Goal: Transaction & Acquisition: Purchase product/service

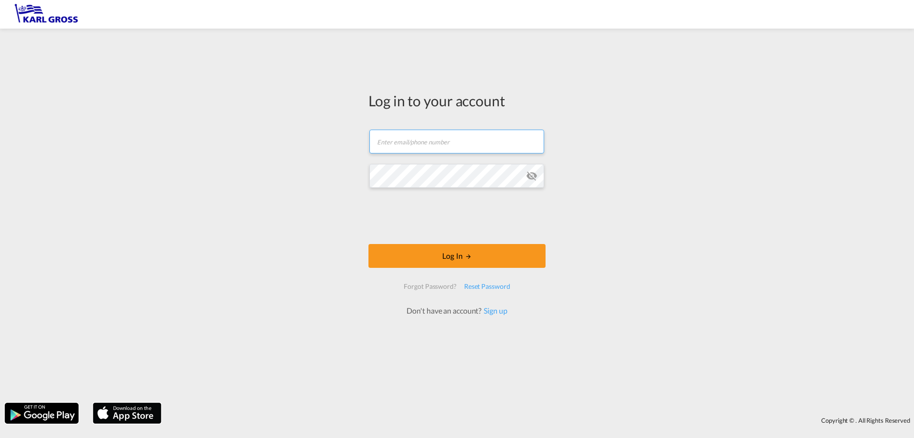
click at [425, 143] on input "text" at bounding box center [456, 142] width 175 height 24
click at [241, 160] on div "Log in to your account Email field is required Password field is required Log I…" at bounding box center [457, 215] width 914 height 364
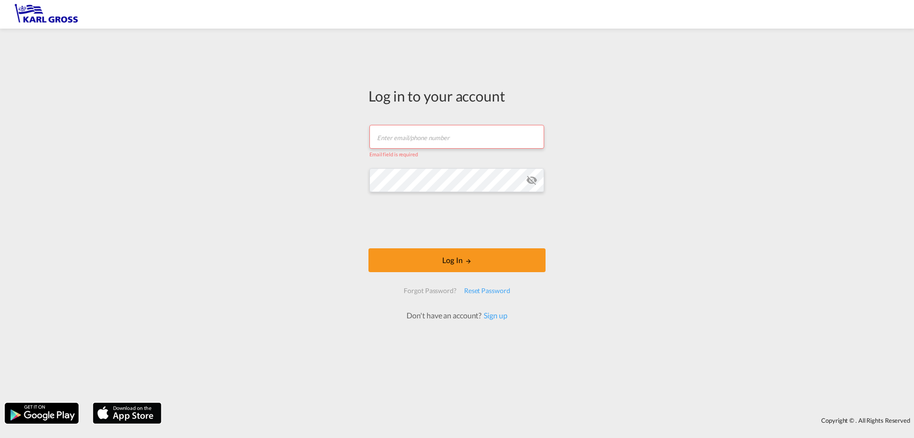
click at [430, 141] on input "text" at bounding box center [456, 137] width 175 height 24
paste input "[PERSON_NAME][EMAIL_ADDRESS][DOMAIN_NAME]"
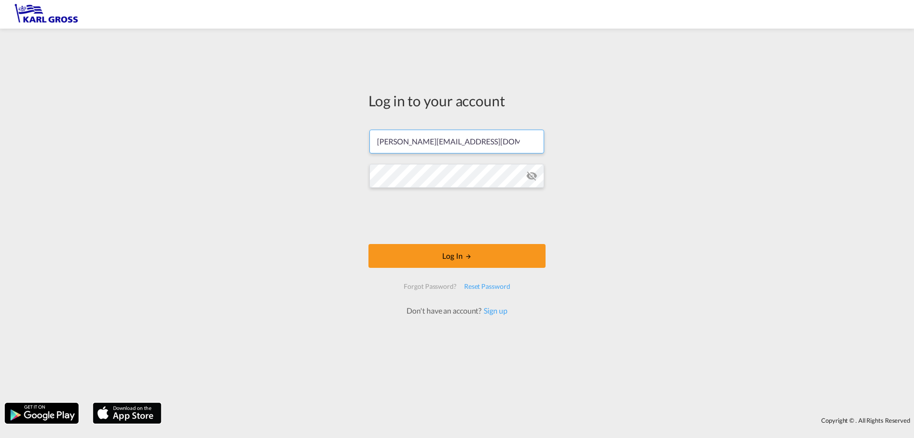
type input "[PERSON_NAME][EMAIL_ADDRESS][DOMAIN_NAME]"
click at [529, 175] on md-icon "icon-eye-off" at bounding box center [531, 175] width 11 height 11
click at [470, 256] on md-icon "LOGIN" at bounding box center [468, 256] width 7 height 7
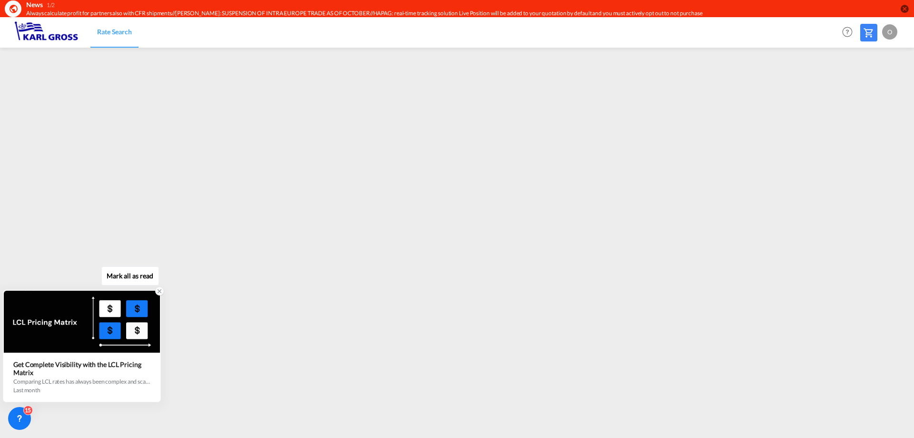
click at [121, 370] on div "Get Complete Visibility with the LCL Pricing Matrix" at bounding box center [81, 368] width 137 height 16
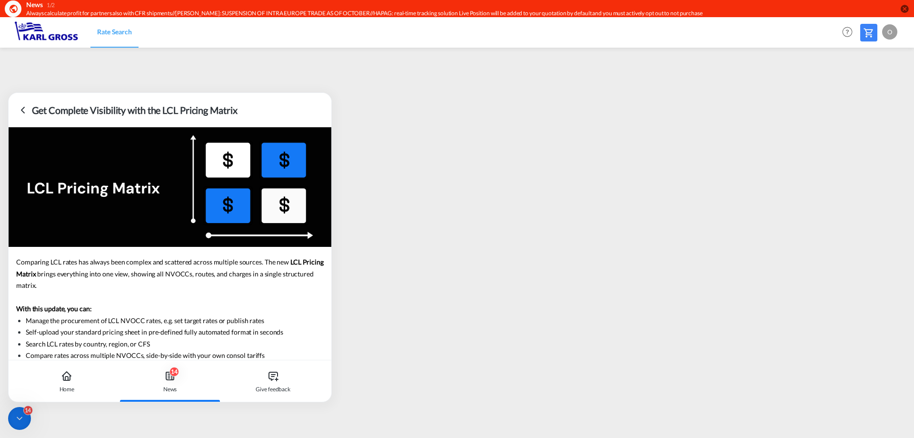
click at [176, 384] on div "14 News" at bounding box center [170, 381] width 97 height 42
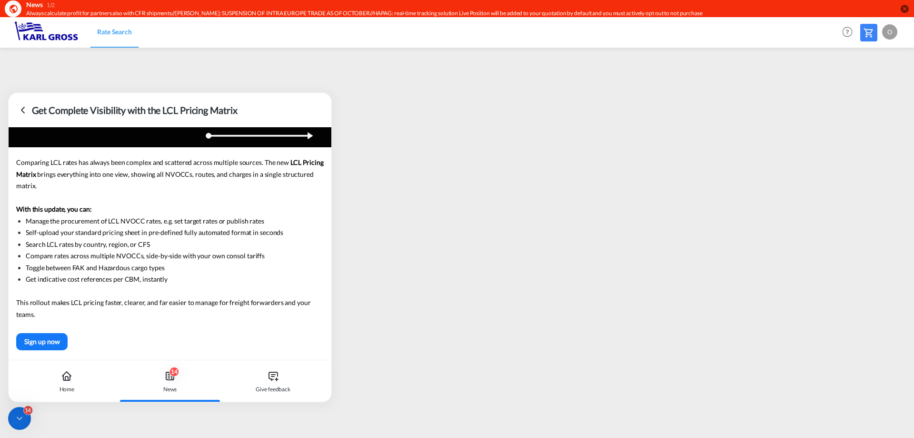
click at [15, 419] on icon at bounding box center [20, 418] width 10 height 10
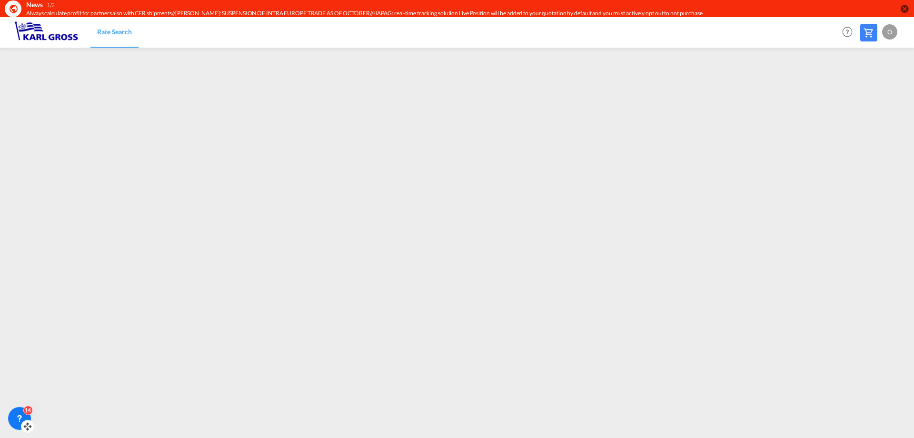
click at [15, 419] on icon at bounding box center [20, 418] width 10 height 10
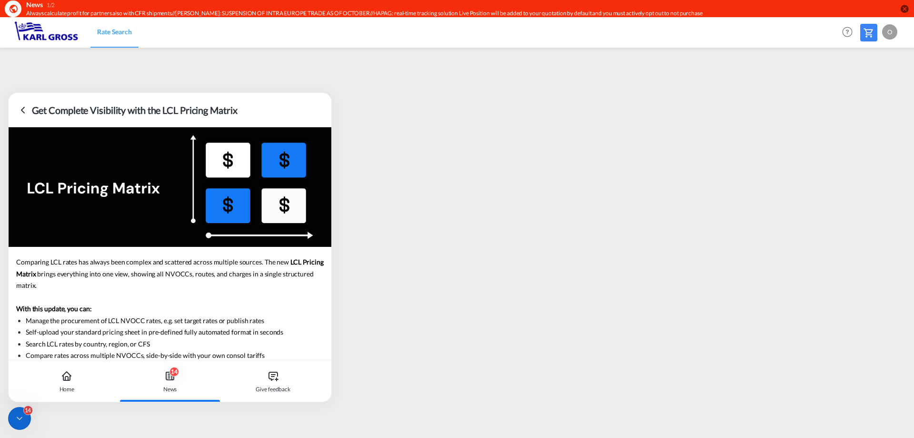
click at [15, 419] on icon at bounding box center [20, 418] width 10 height 10
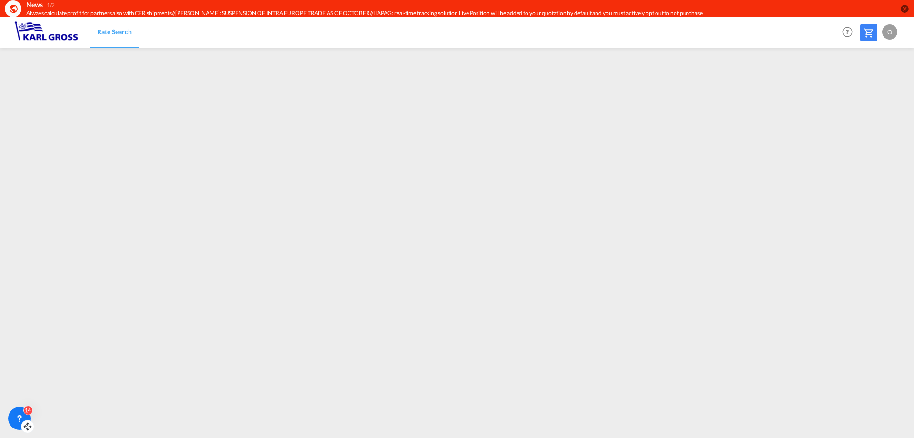
click at [15, 419] on icon at bounding box center [20, 418] width 10 height 10
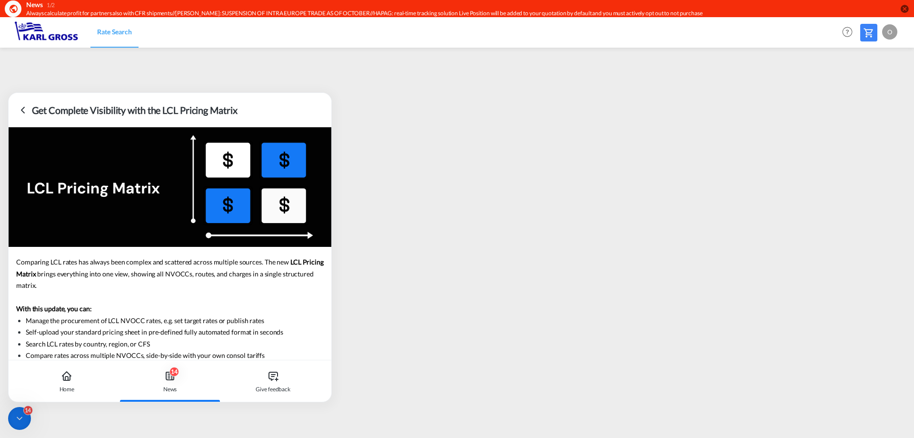
click at [167, 379] on icon at bounding box center [170, 376] width 8 height 8
click at [75, 377] on div "Home" at bounding box center [67, 381] width 97 height 42
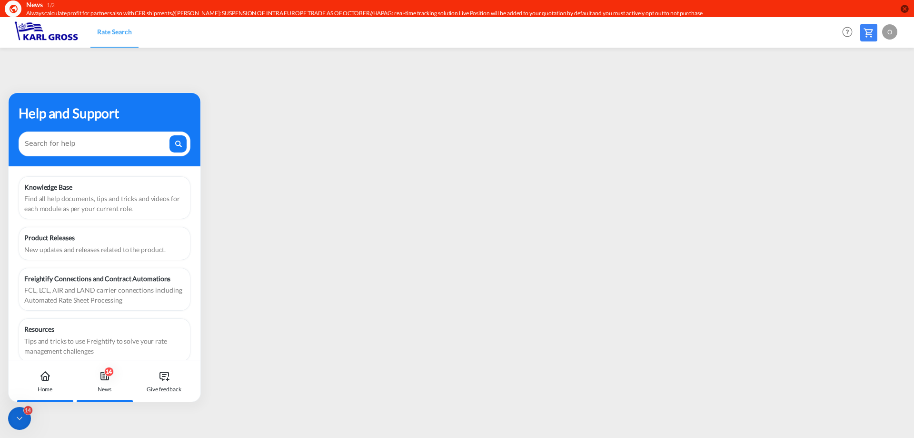
click at [115, 378] on div "14 News" at bounding box center [104, 381] width 53 height 42
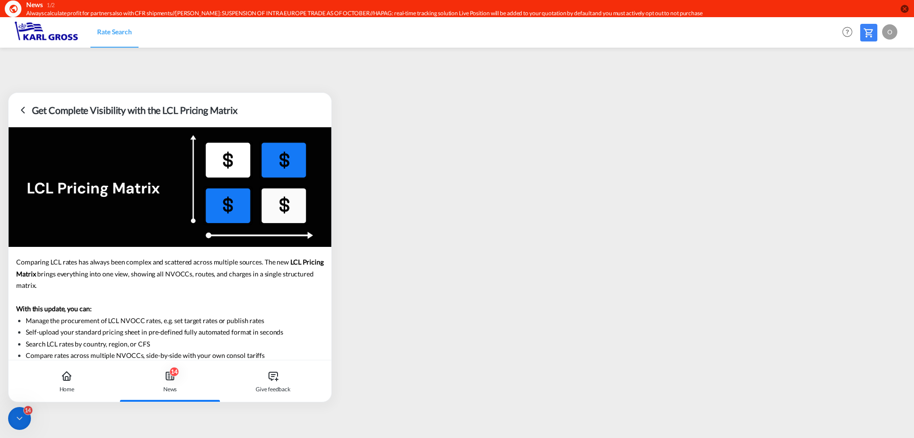
click at [20, 110] on icon at bounding box center [22, 109] width 11 height 11
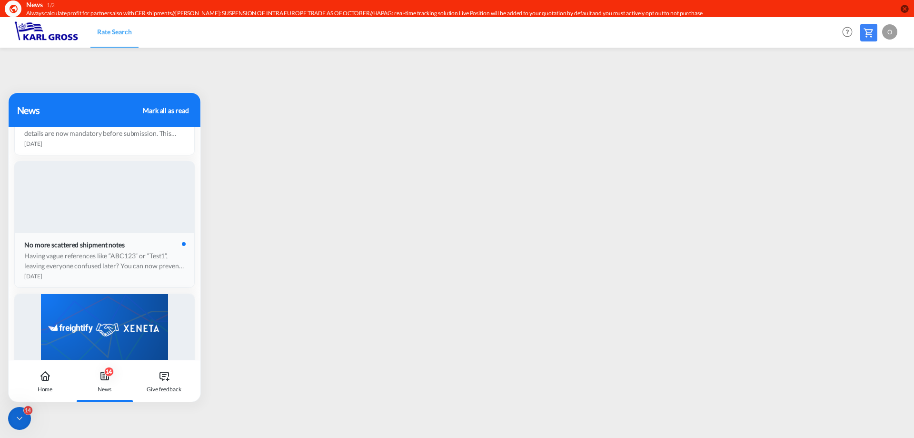
scroll to position [417, 0]
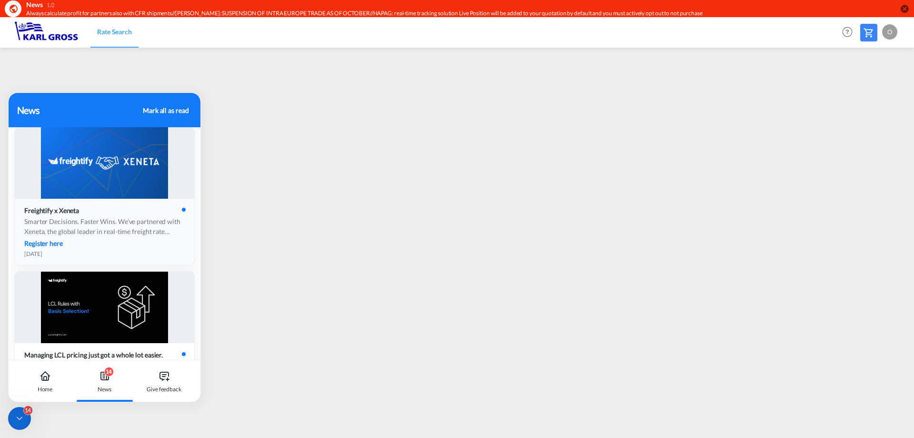
click at [164, 224] on div "Smarter Decisions. Faster Wins. We’ve partnered with Xeneta, the global leader …" at bounding box center [104, 226] width 160 height 20
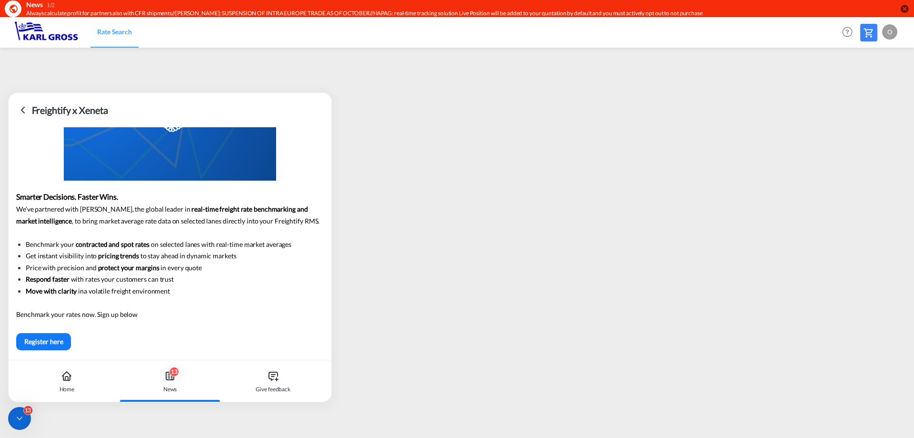
scroll to position [0, 0]
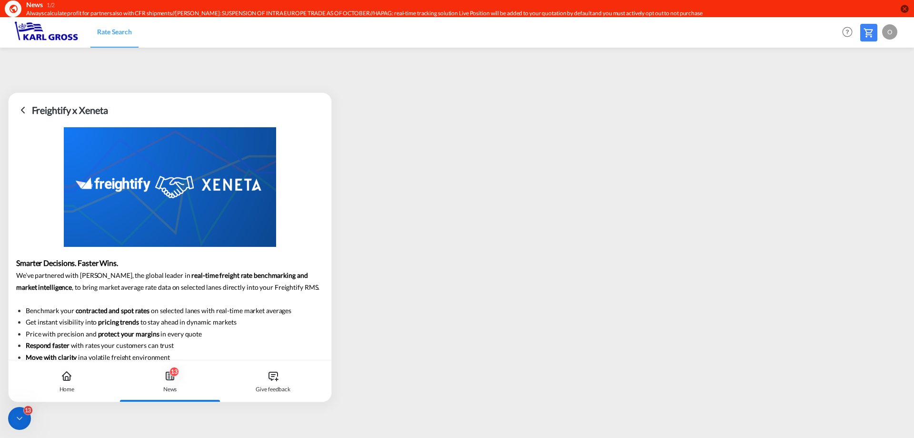
click at [18, 106] on icon at bounding box center [22, 109] width 11 height 11
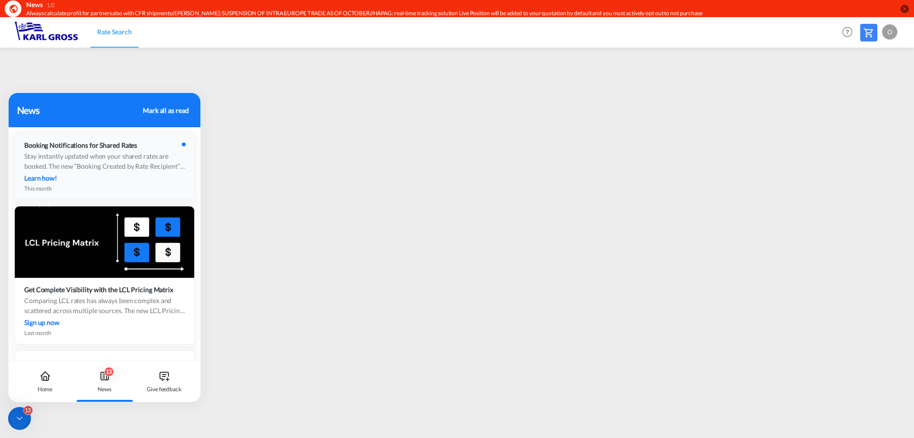
click at [127, 173] on div "Learn how!" at bounding box center [104, 178] width 160 height 10
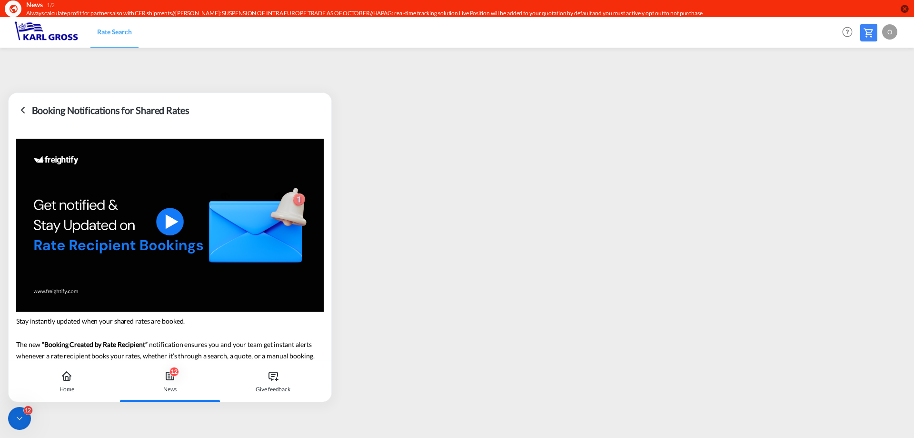
click at [20, 107] on icon at bounding box center [22, 109] width 11 height 11
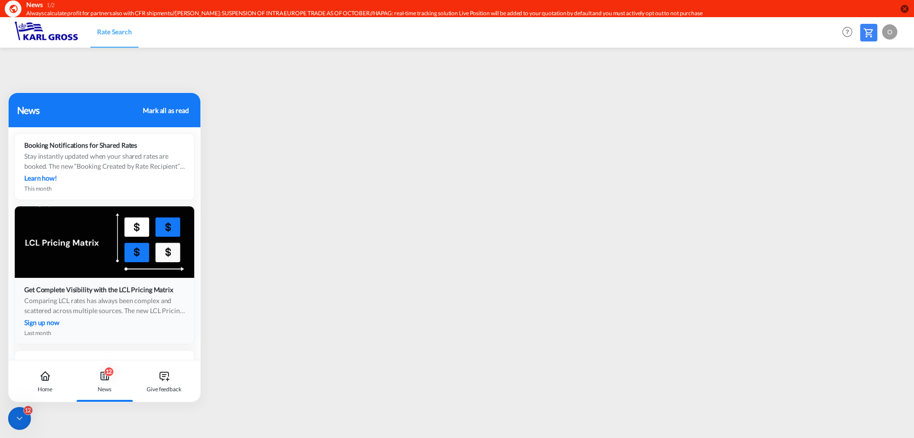
click at [87, 300] on div "Comparing LCL rates has always been complex and scattered across multiple sourc…" at bounding box center [104, 305] width 160 height 20
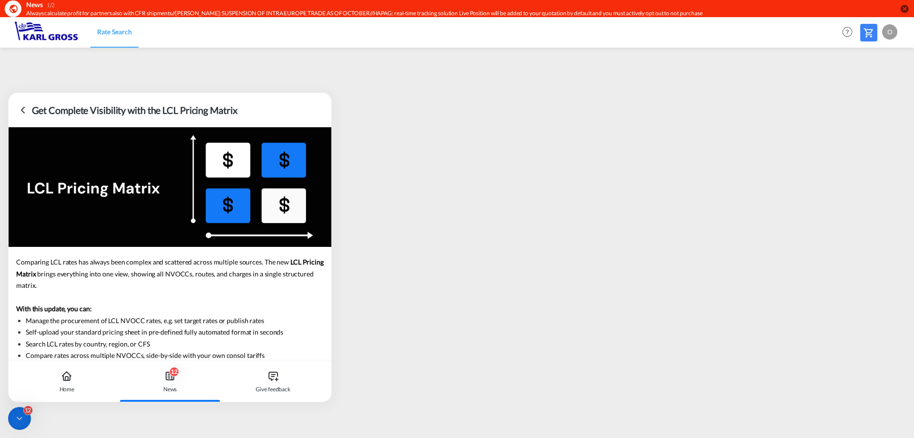
click at [27, 111] on icon at bounding box center [22, 109] width 11 height 11
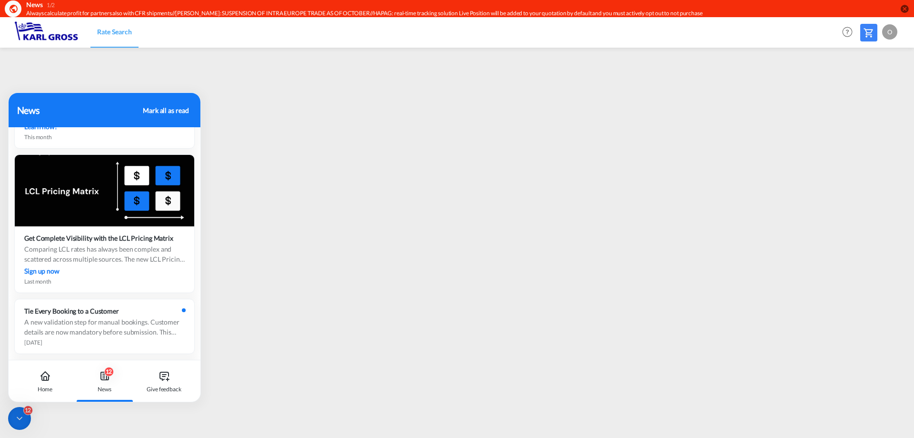
scroll to position [208, 0]
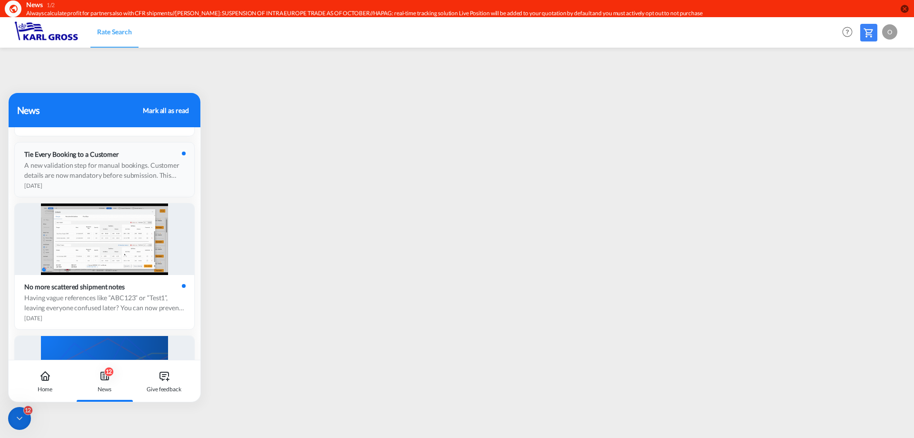
click at [142, 178] on div "A new validation step for manual bookings. Customer details are now mandatory b…" at bounding box center [104, 170] width 160 height 20
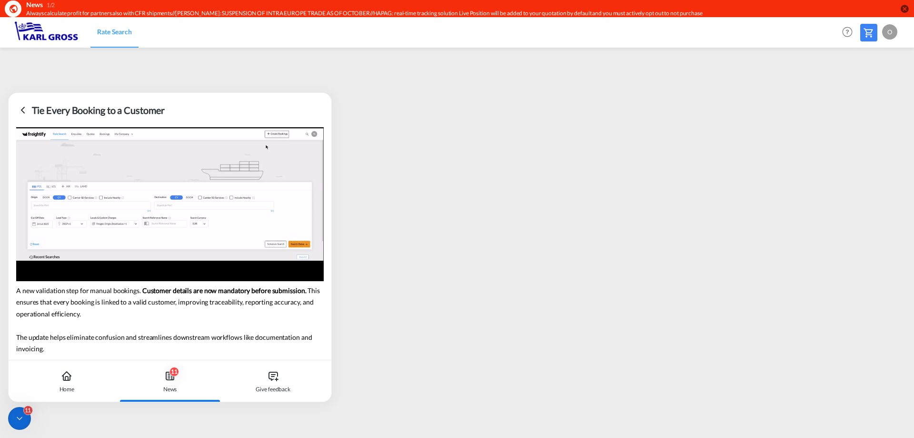
scroll to position [0, 0]
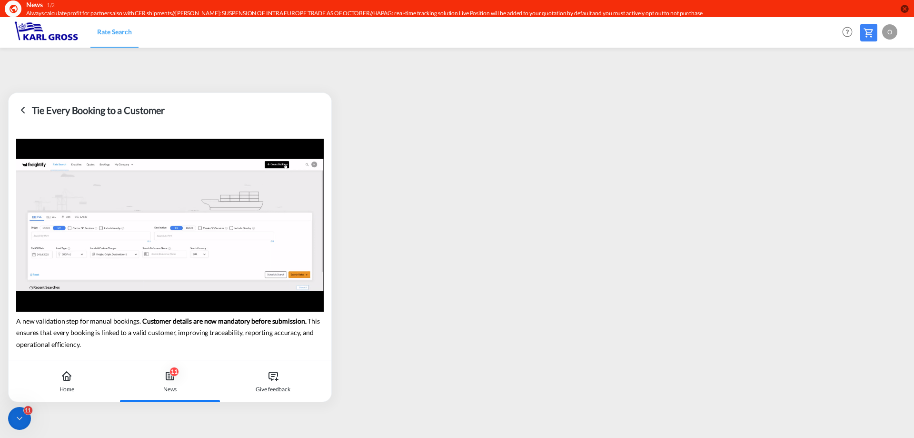
click at [21, 110] on icon at bounding box center [22, 110] width 3 height 6
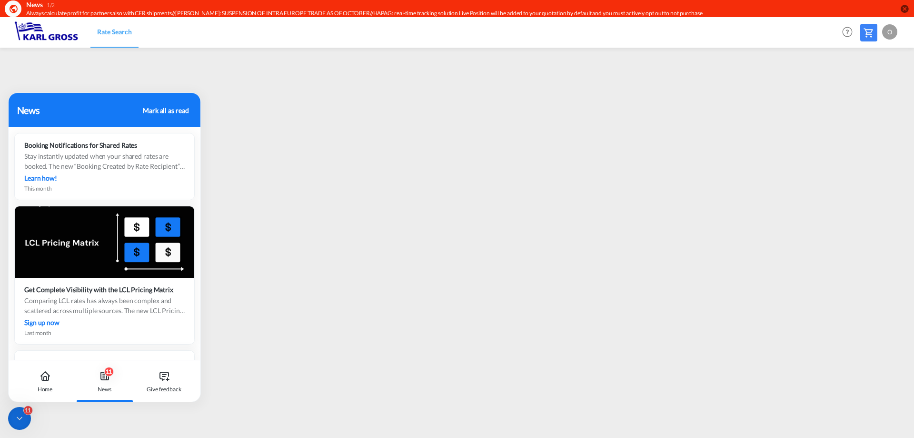
click at [114, 100] on div "News Mark all as read" at bounding box center [105, 110] width 192 height 34
click at [56, 108] on div "News" at bounding box center [78, 110] width 123 height 14
click at [32, 112] on div "News" at bounding box center [78, 110] width 123 height 14
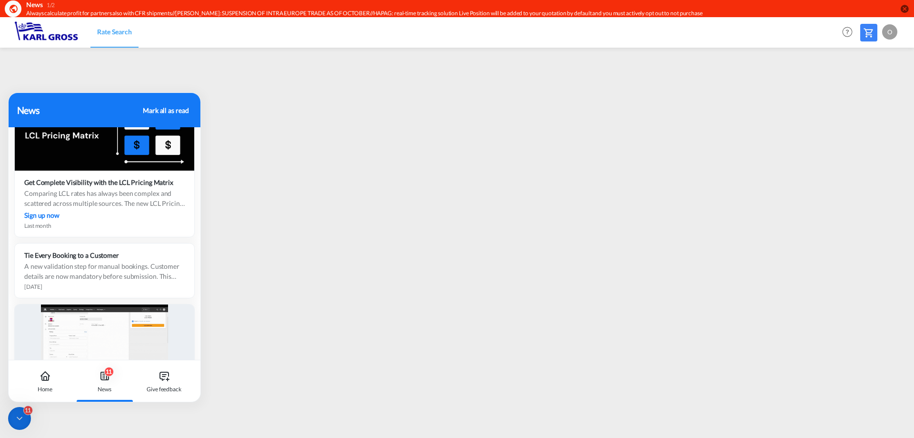
scroll to position [131, 0]
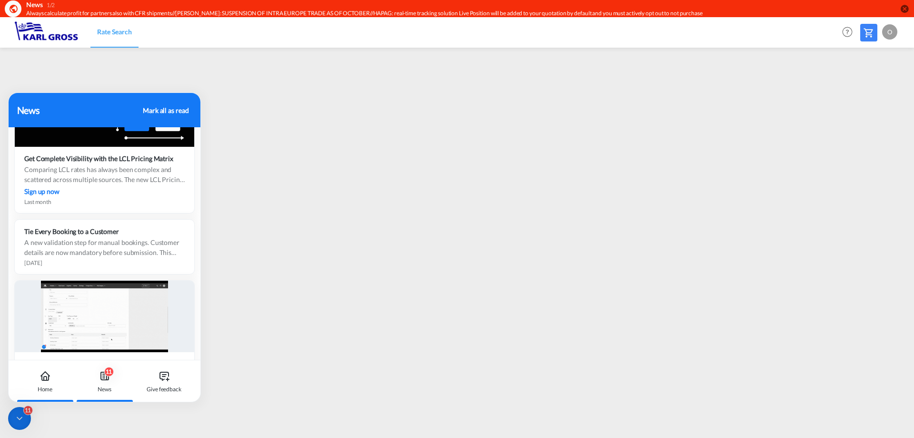
click at [29, 375] on div "Home" at bounding box center [45, 381] width 53 height 42
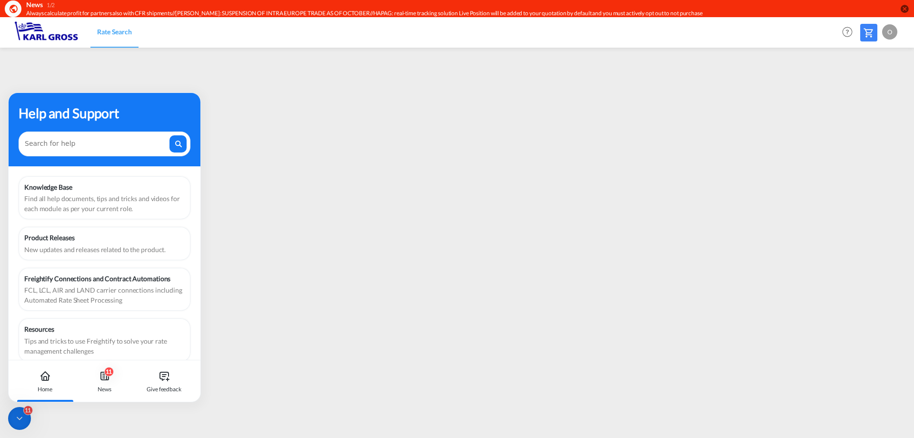
click at [21, 416] on icon at bounding box center [20, 418] width 10 height 10
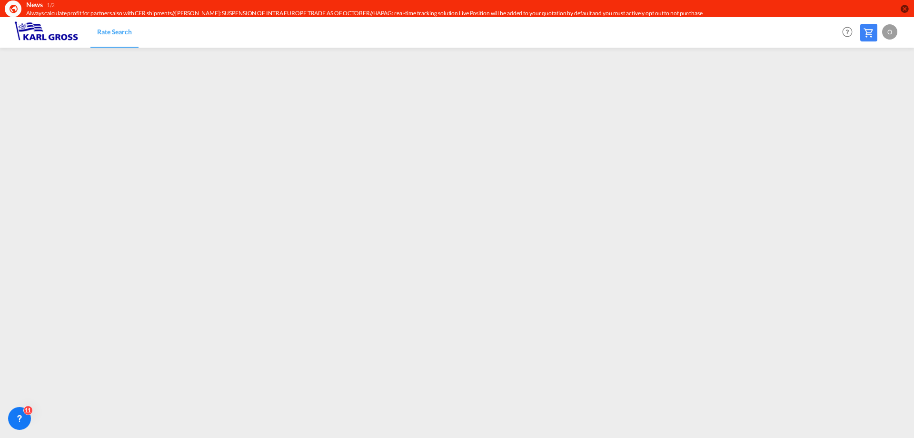
click at [22, 419] on icon at bounding box center [20, 418] width 10 height 10
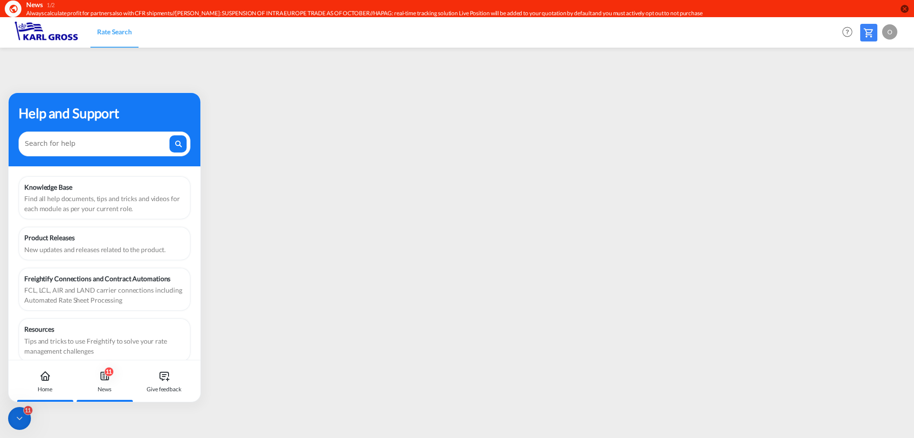
click at [112, 372] on div "11" at bounding box center [109, 372] width 10 height 10
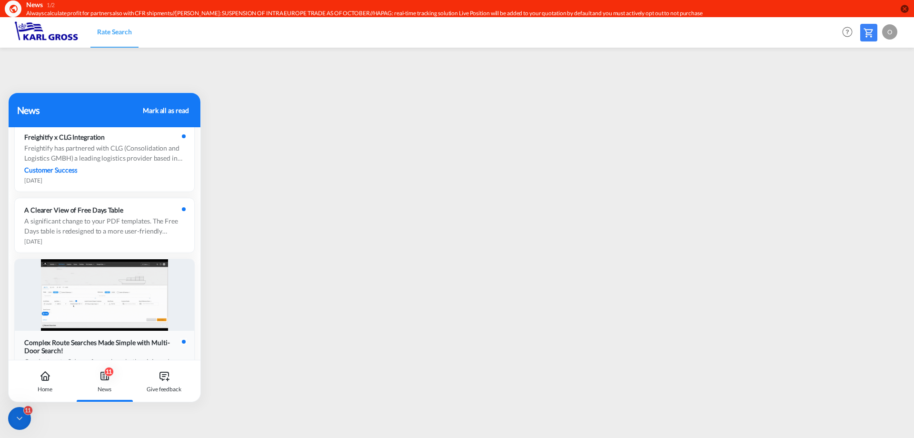
scroll to position [1239, 0]
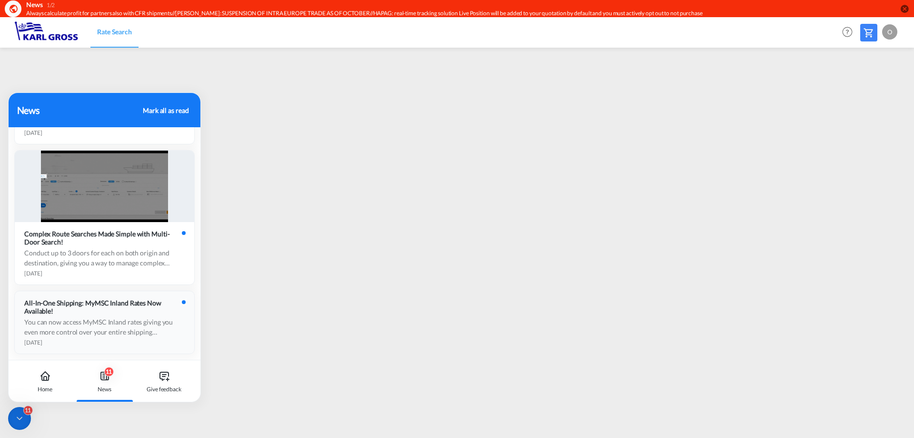
click at [124, 307] on div "All-In-One Shipping: MyMSC Inland Rates Now Available!" at bounding box center [104, 307] width 160 height 16
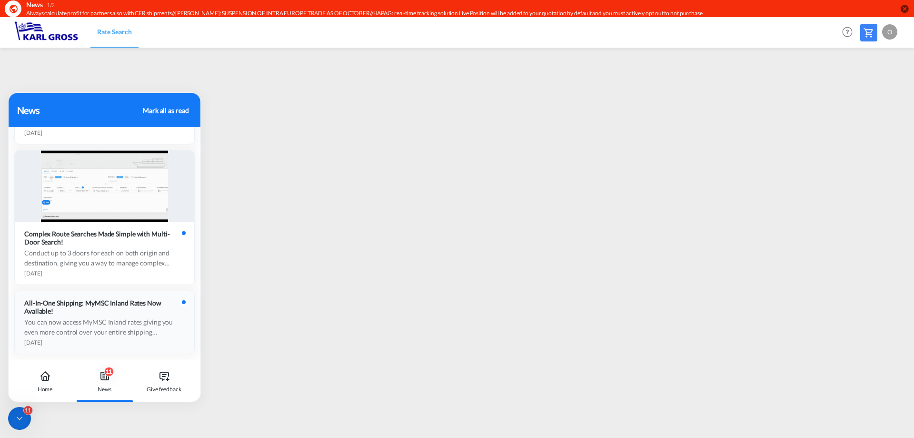
scroll to position [0, 0]
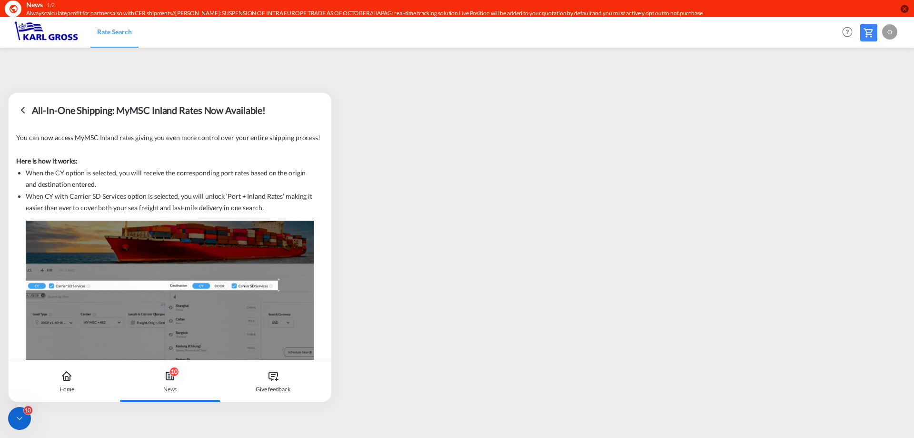
click at [22, 110] on icon at bounding box center [22, 110] width 3 height 6
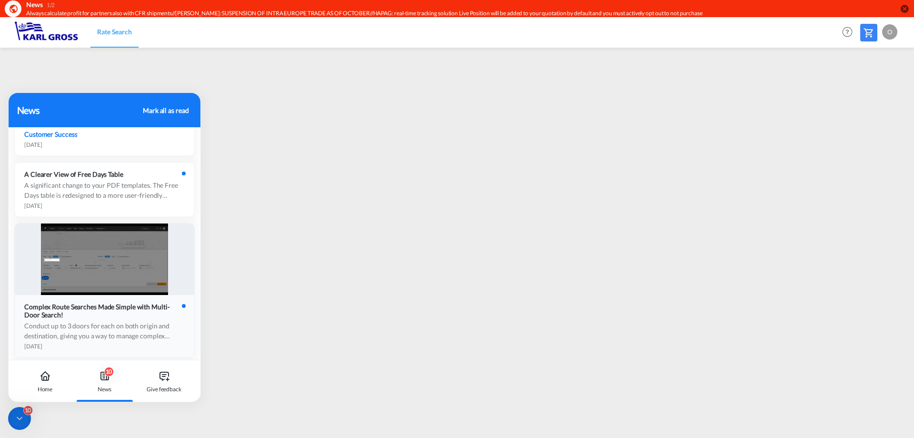
scroll to position [1239, 0]
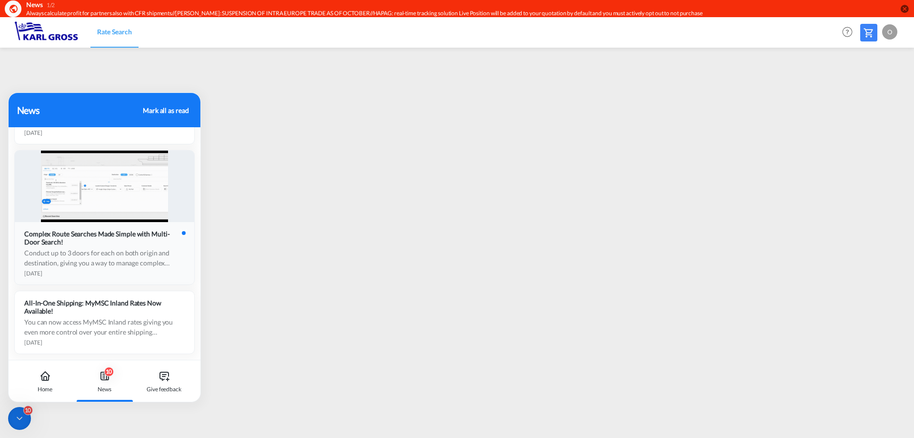
click at [110, 262] on div "Conduct up to 3 doors for each on both origin and destination, giving you a way…" at bounding box center [104, 258] width 160 height 20
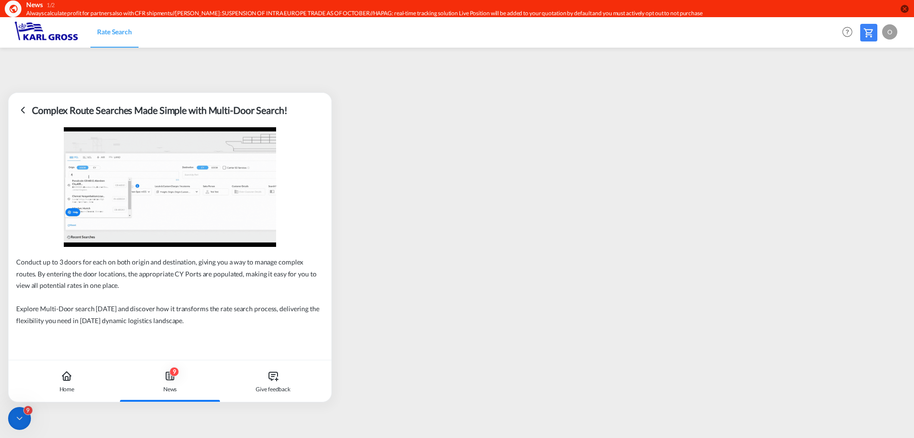
scroll to position [0, 0]
click at [26, 113] on icon at bounding box center [22, 109] width 11 height 11
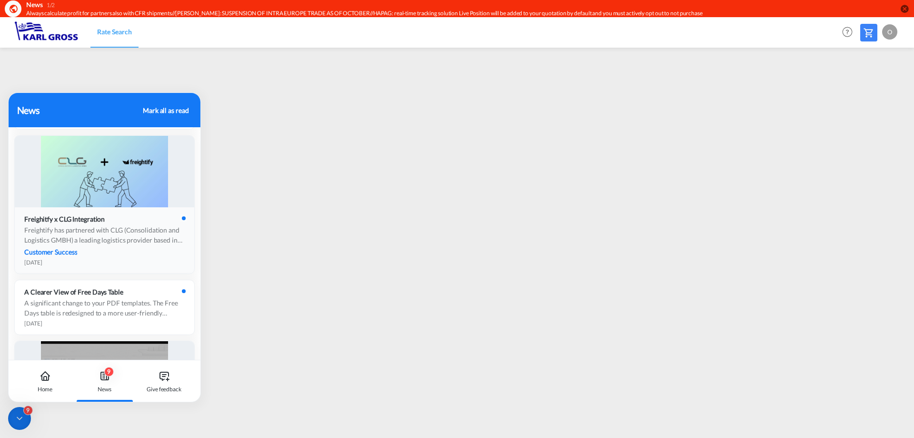
scroll to position [1037, 0]
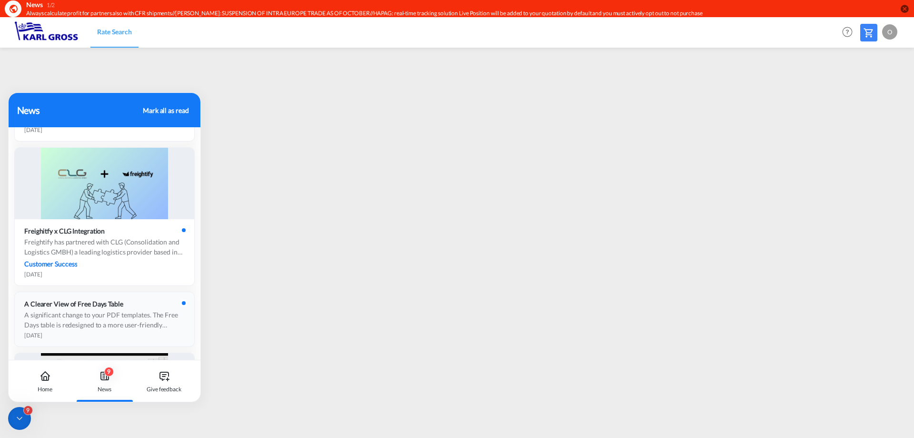
click at [112, 302] on div "A Clearer View of Free Days Table" at bounding box center [76, 304] width 105 height 8
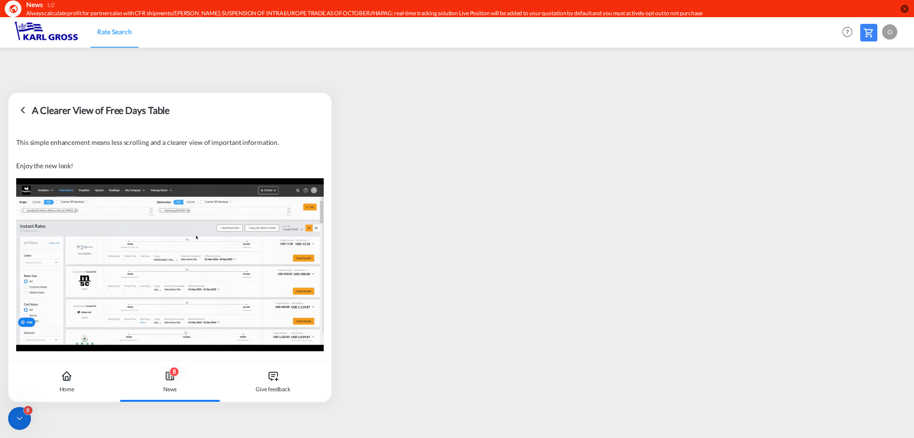
scroll to position [0, 0]
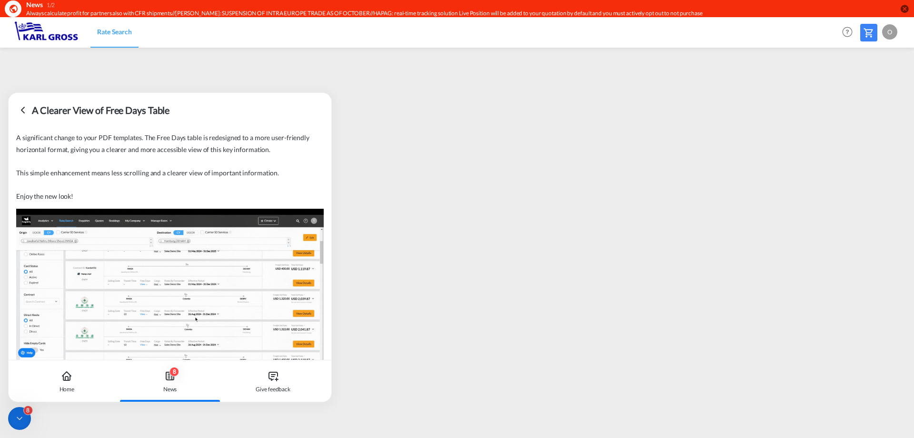
click at [25, 114] on icon at bounding box center [22, 109] width 11 height 11
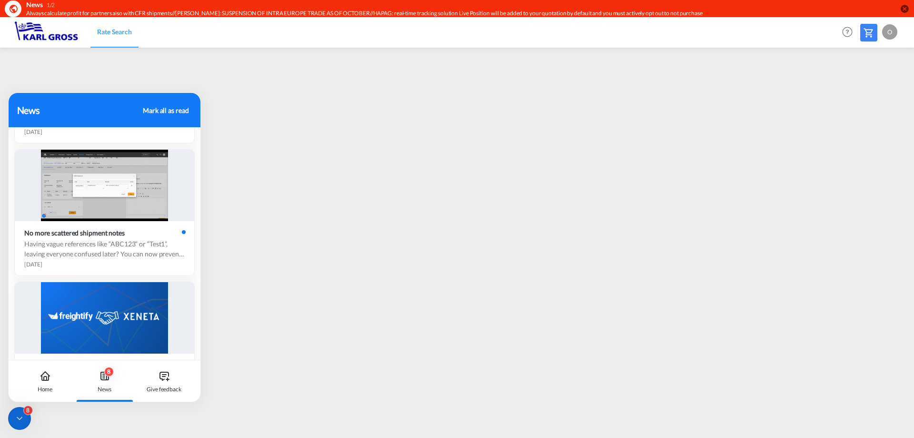
scroll to position [250, 0]
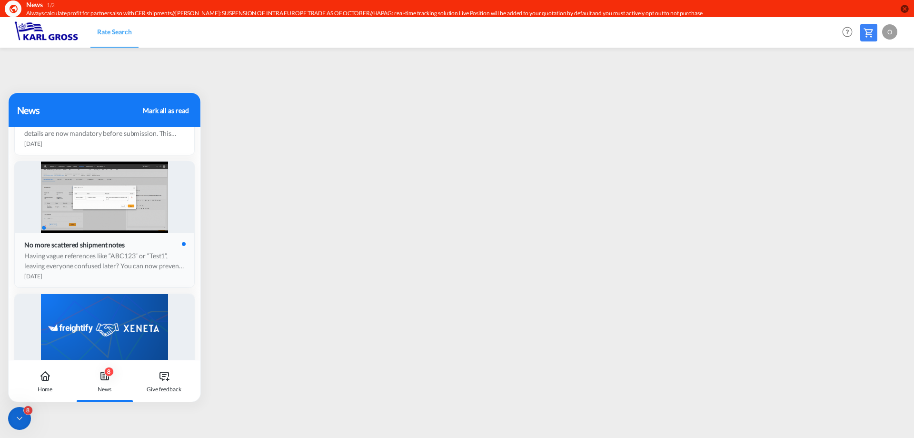
click at [123, 270] on div "Having vague references like “ABC123” or “Test1”, leaving everyone confused lat…" at bounding box center [104, 260] width 160 height 20
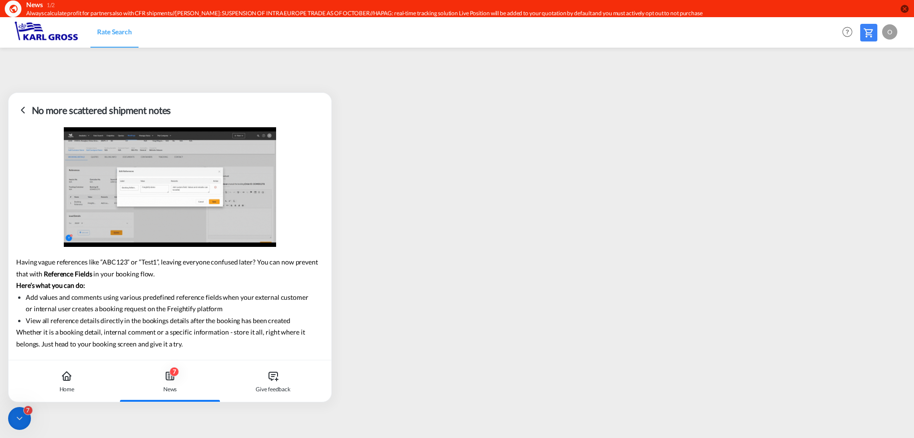
scroll to position [0, 0]
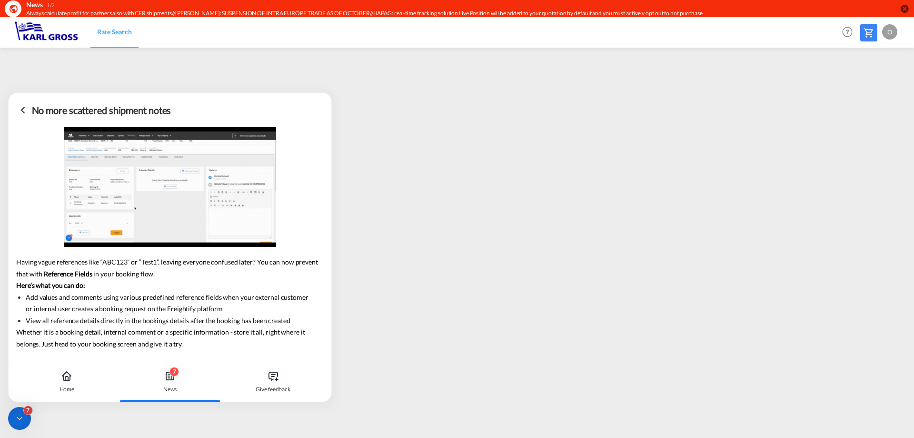
click at [23, 112] on icon at bounding box center [22, 109] width 11 height 11
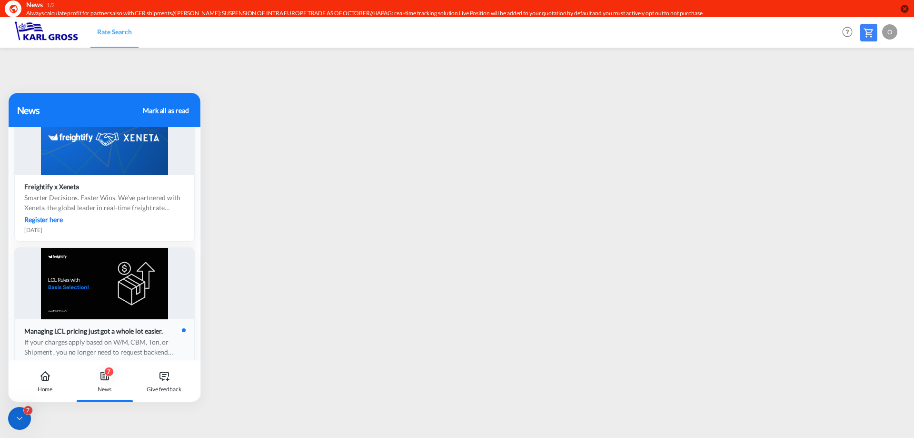
scroll to position [476, 0]
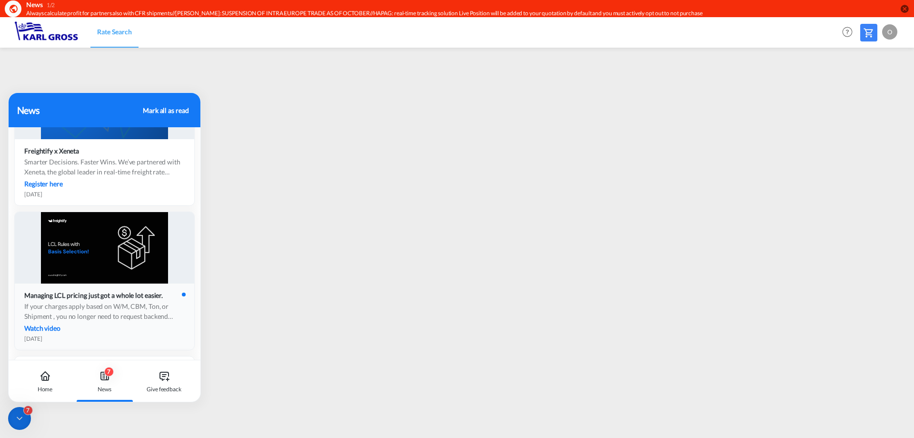
click at [119, 290] on div "Managing LCL pricing just got a whole lot easier. If your charges apply based o…" at bounding box center [105, 316] width 180 height 66
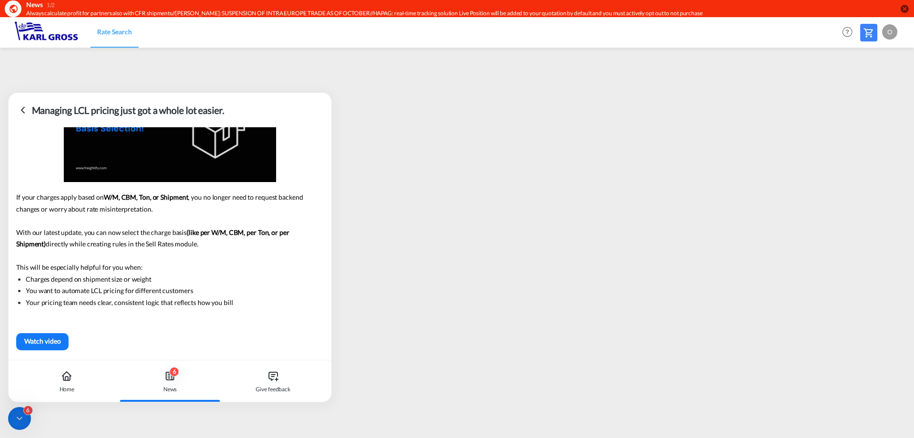
scroll to position [0, 0]
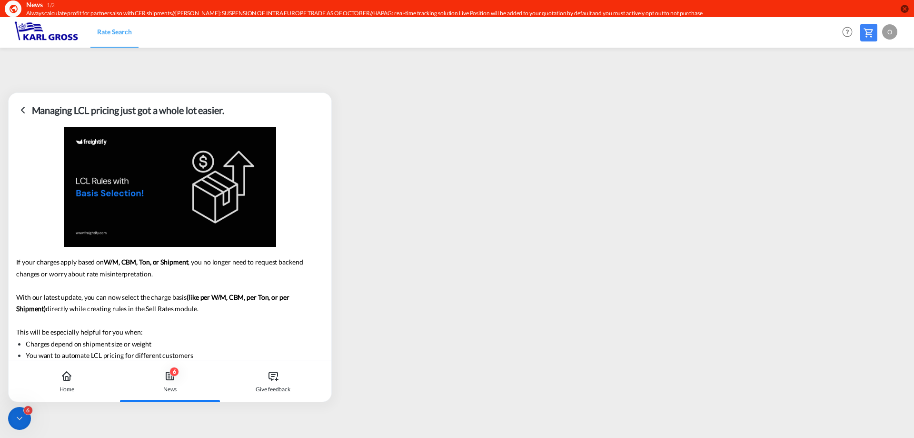
click at [20, 110] on icon at bounding box center [22, 109] width 11 height 11
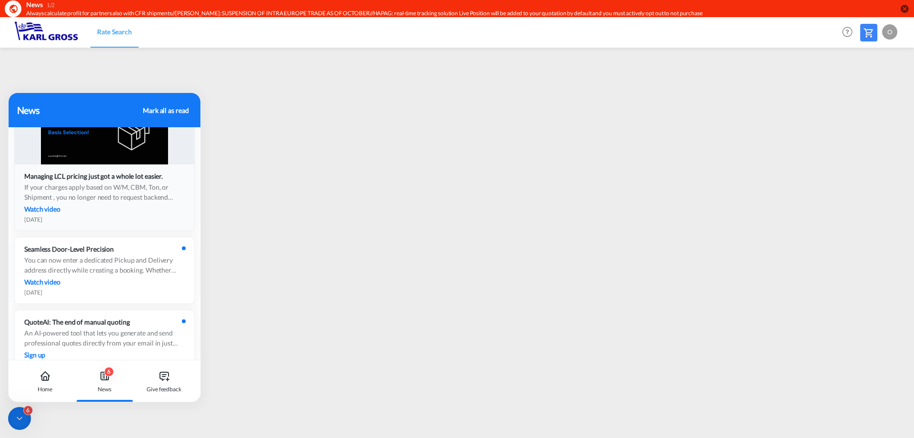
scroll to position [607, 0]
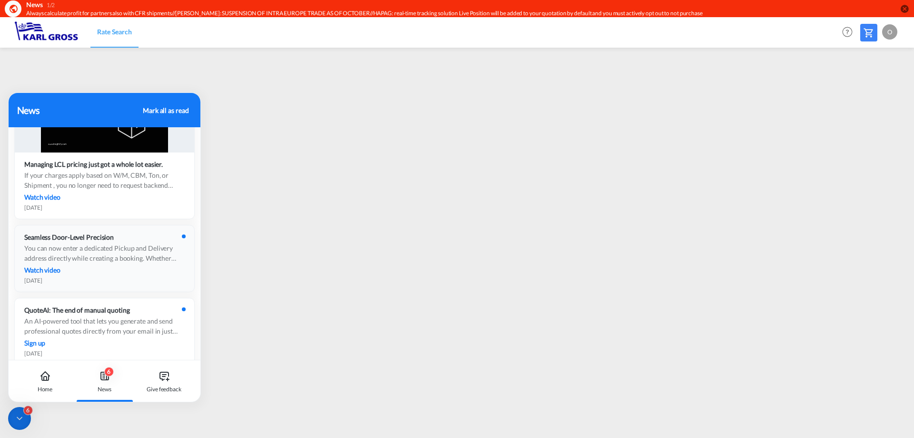
click at [130, 272] on div "Watch video" at bounding box center [104, 270] width 160 height 10
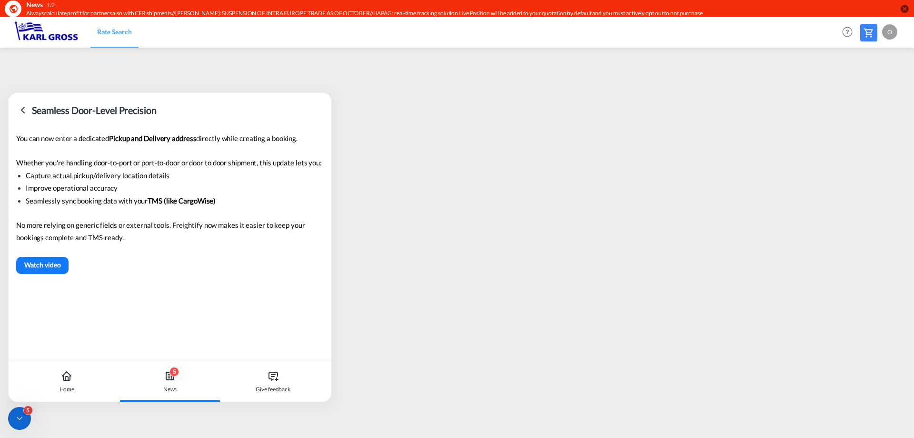
click at [23, 109] on icon at bounding box center [22, 109] width 11 height 11
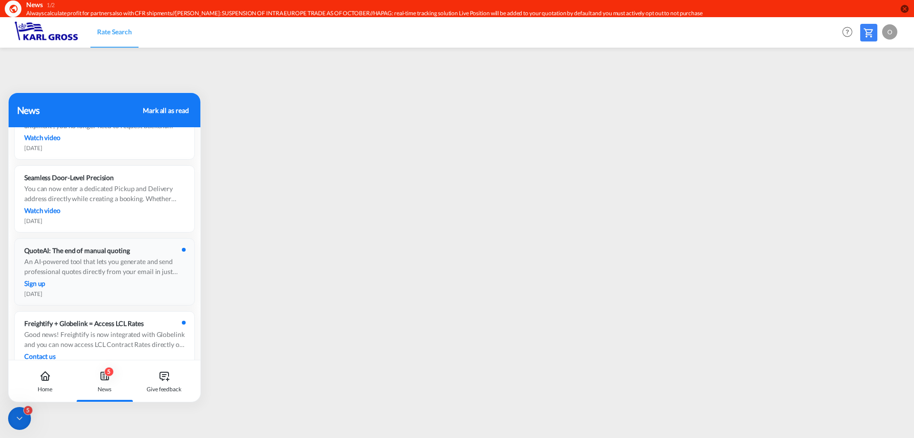
scroll to position [679, 0]
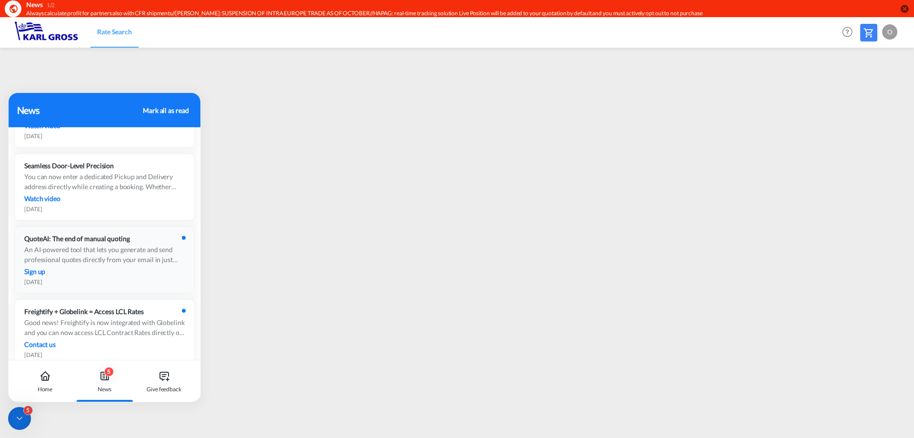
click at [142, 262] on div "An AI-powered tool that lets you generate and send professional quotes directly…" at bounding box center [104, 254] width 160 height 20
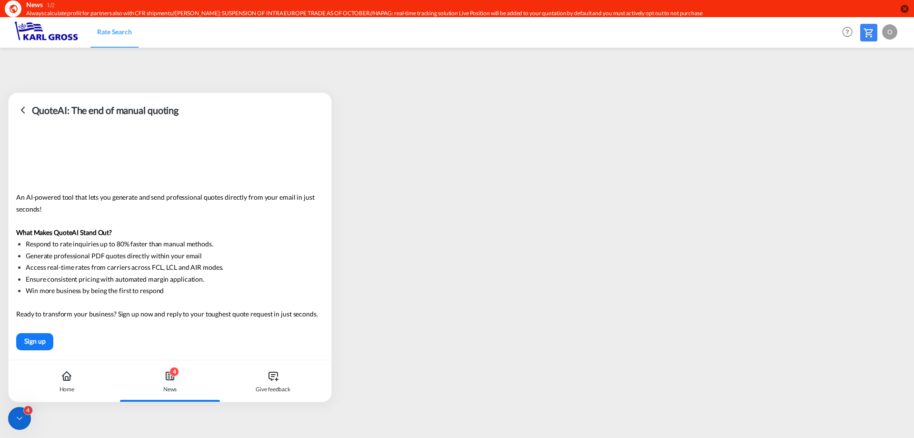
scroll to position [0, 0]
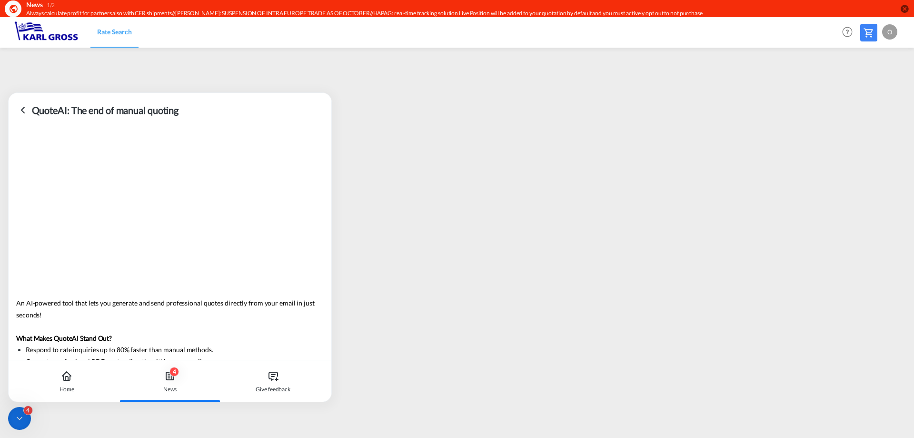
drag, startPoint x: 23, startPoint y: 111, endPoint x: 21, endPoint y: 120, distance: 9.6
click at [23, 111] on icon at bounding box center [22, 109] width 11 height 11
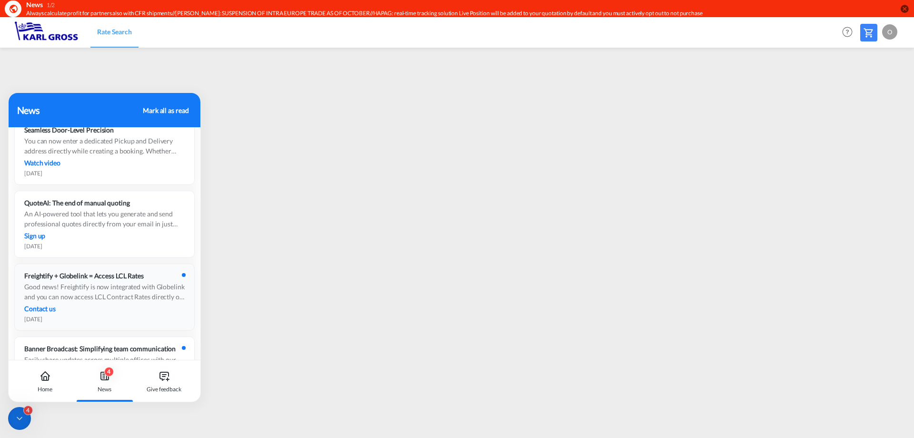
scroll to position [738, 0]
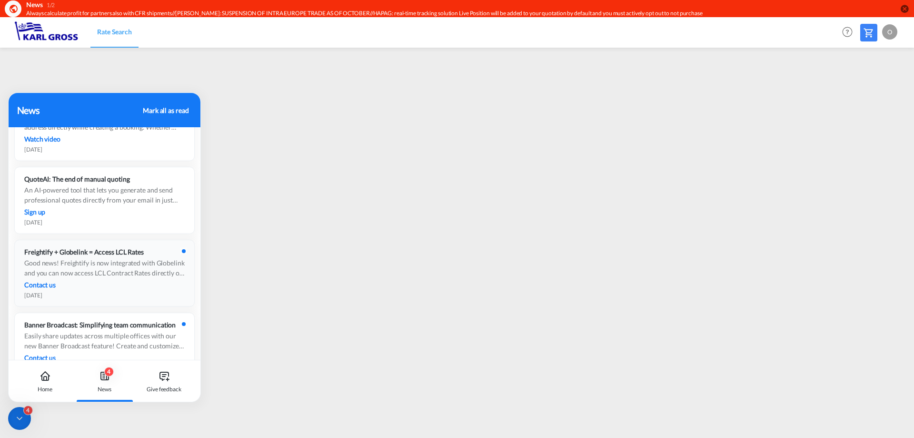
click at [143, 291] on div "Freightify + Globelink = Access LCL Rates Good news! Freightify is now integrat…" at bounding box center [105, 273] width 180 height 66
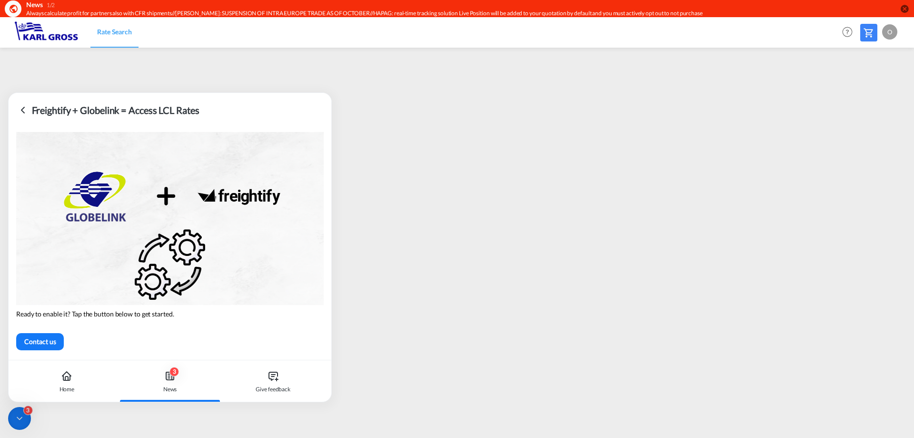
scroll to position [0, 0]
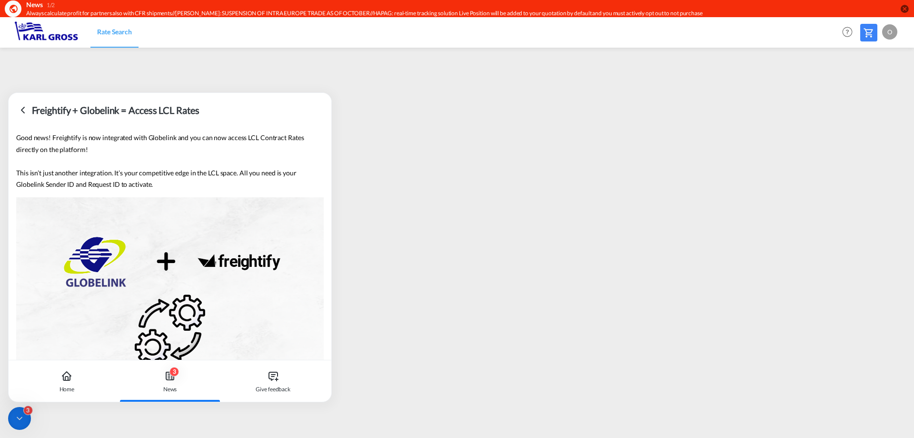
click at [25, 112] on icon at bounding box center [22, 109] width 11 height 11
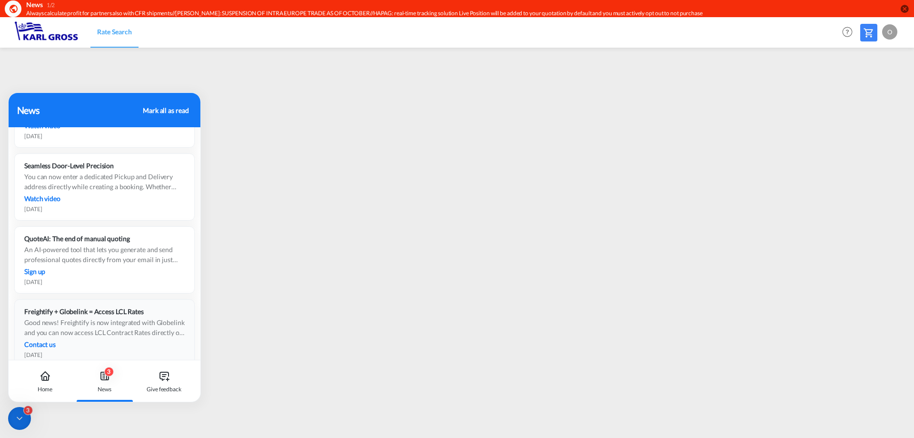
scroll to position [714, 0]
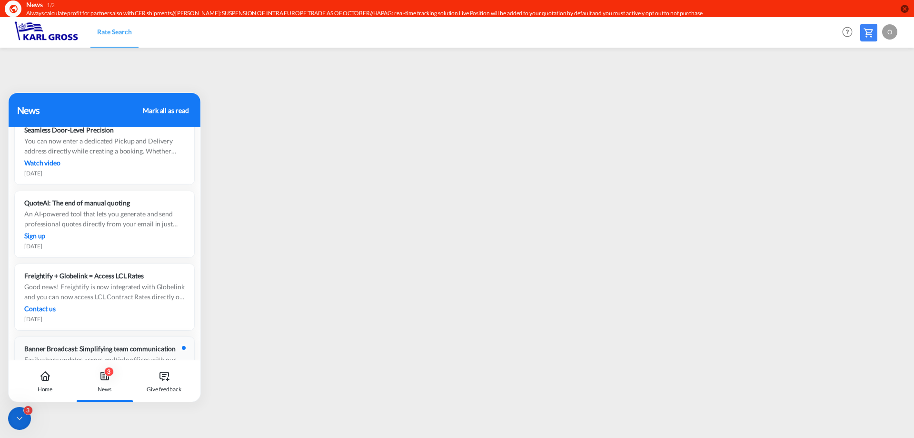
click at [140, 338] on div "Banner Broadcast: Simplifying team communication Easily share updates across mu…" at bounding box center [105, 370] width 180 height 66
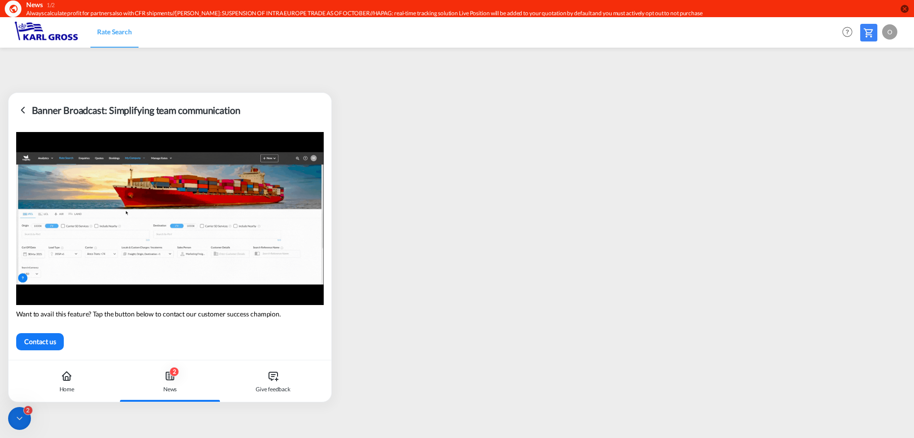
scroll to position [0, 0]
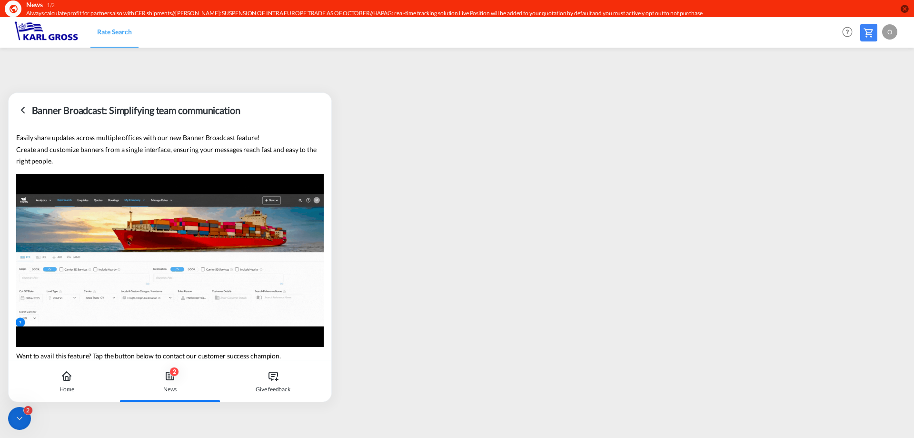
click at [25, 112] on icon at bounding box center [22, 109] width 11 height 11
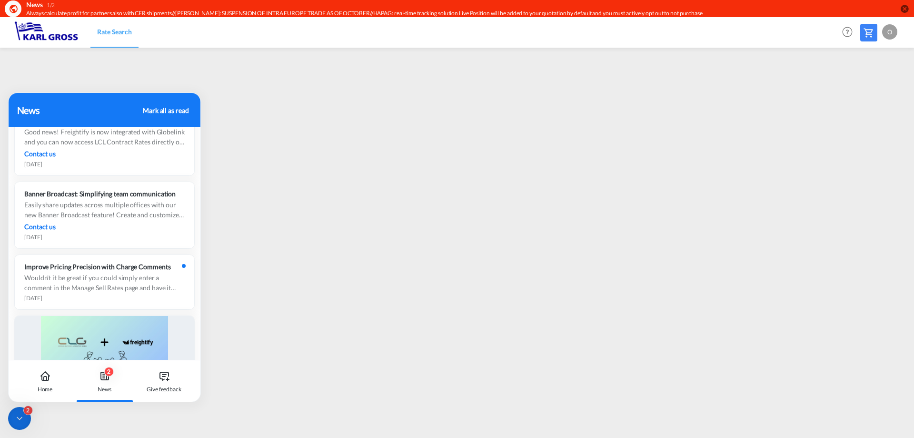
scroll to position [940, 0]
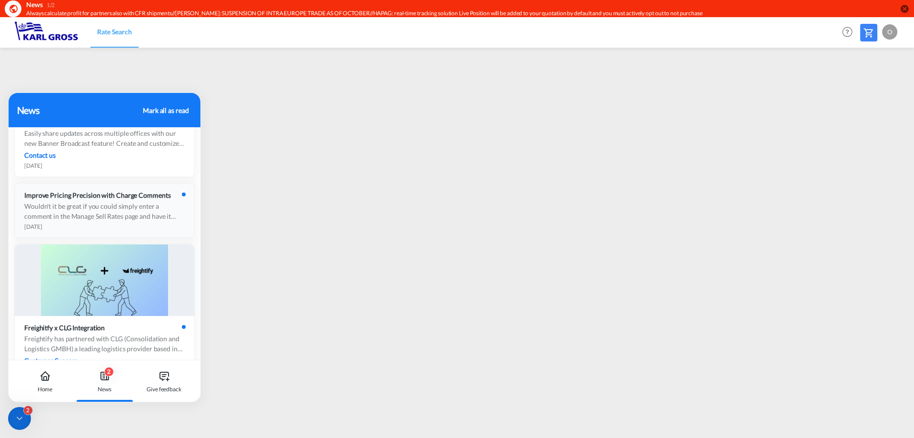
click at [143, 218] on div "Wouldn't it be great if you could simply enter a comment in the Manage Sell Rat…" at bounding box center [104, 211] width 160 height 20
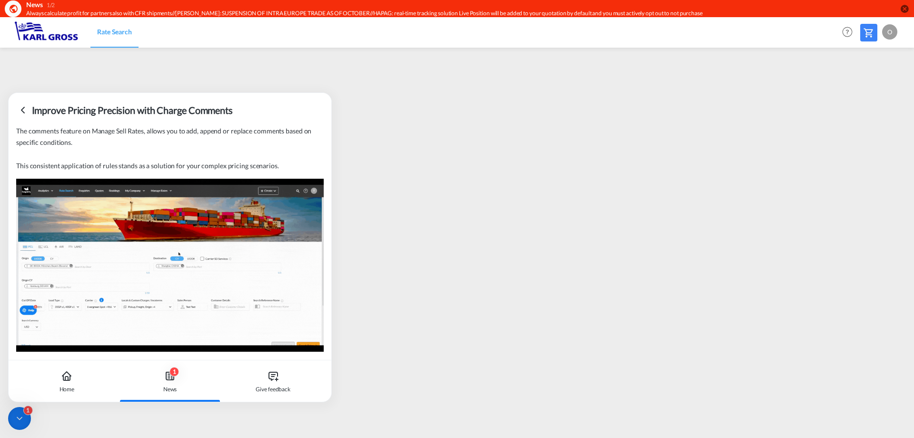
scroll to position [0, 0]
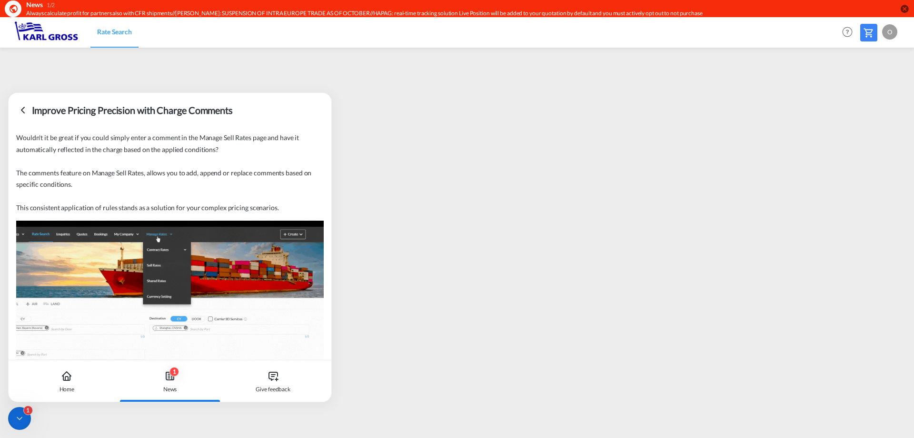
click at [23, 109] on icon at bounding box center [22, 109] width 11 height 11
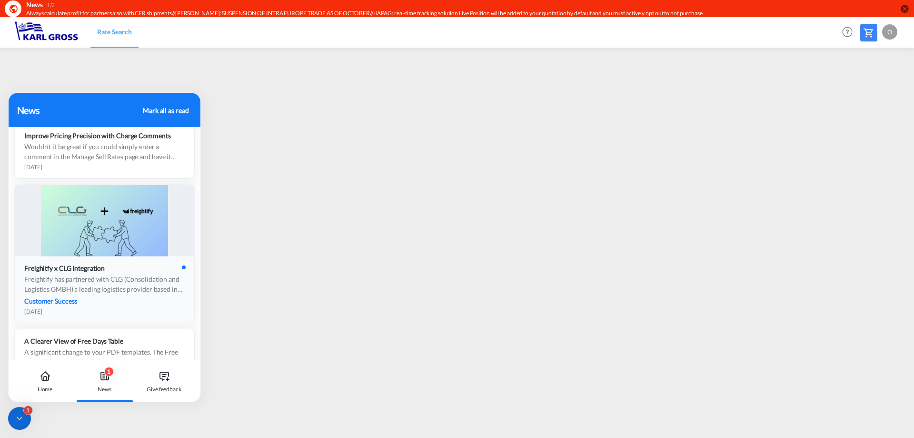
scroll to position [1059, 0]
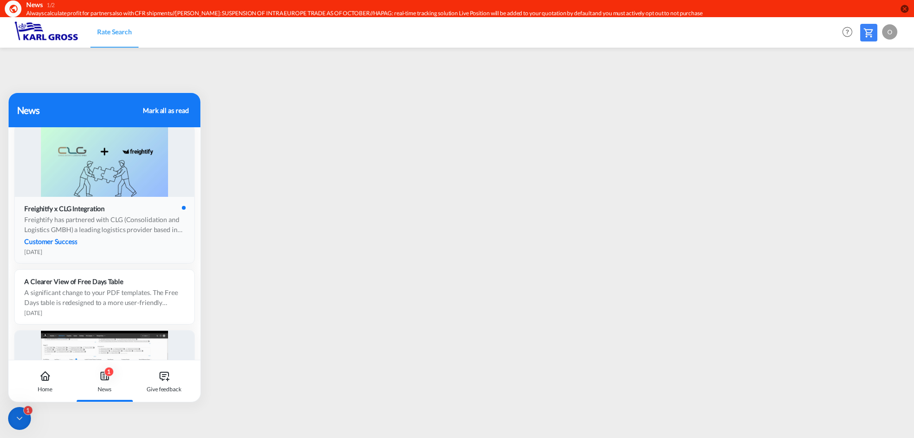
click at [148, 252] on div "[DATE]" at bounding box center [104, 251] width 160 height 7
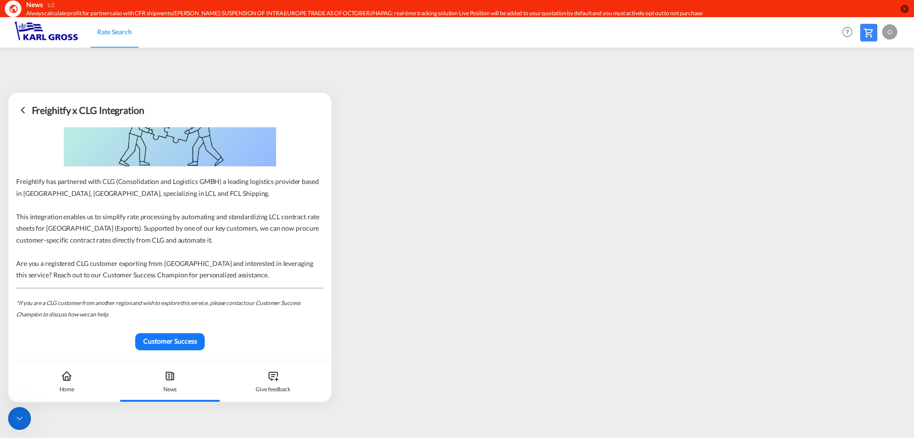
scroll to position [0, 0]
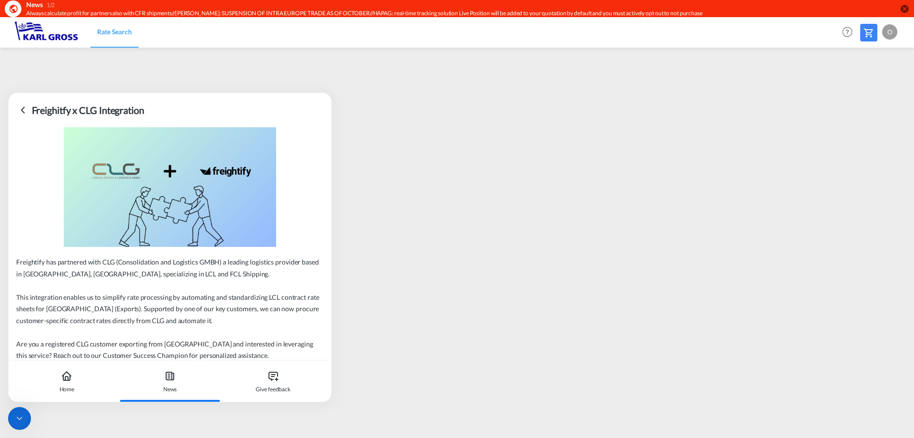
drag, startPoint x: 25, startPoint y: 108, endPoint x: 26, endPoint y: 122, distance: 13.8
click at [24, 109] on icon at bounding box center [22, 109] width 11 height 11
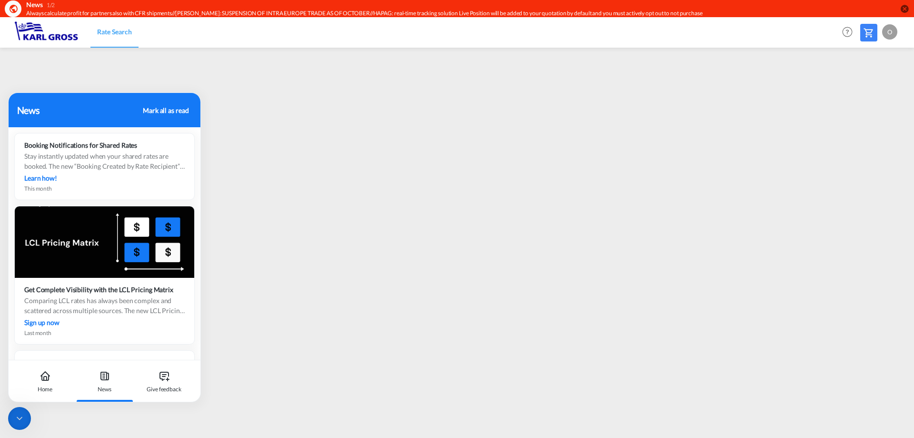
scroll to position [190, 0]
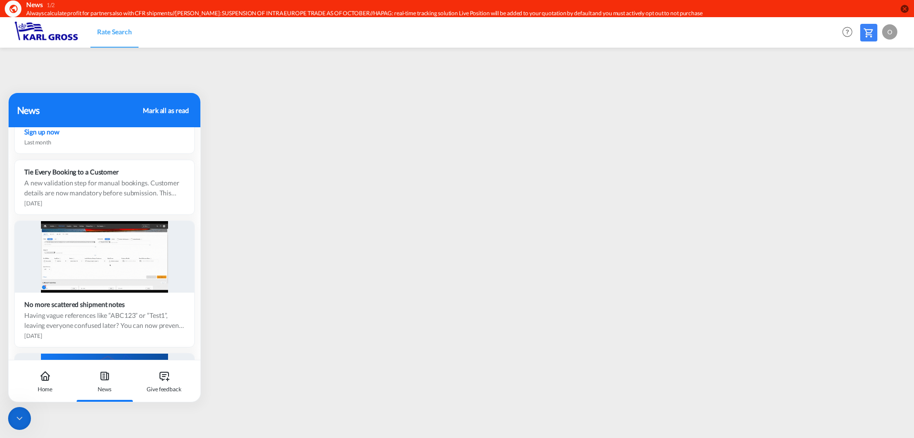
click at [21, 413] on div at bounding box center [19, 418] width 23 height 23
